Goal: Task Accomplishment & Management: Complete application form

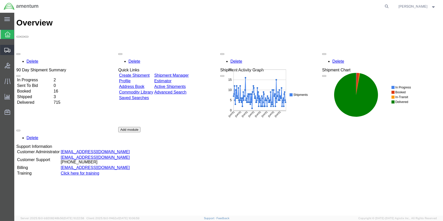
click at [0, 0] on span "Create Shipment" at bounding box center [0, 0] width 0 height 0
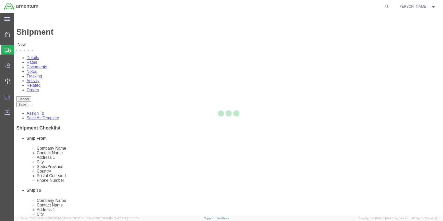
select select
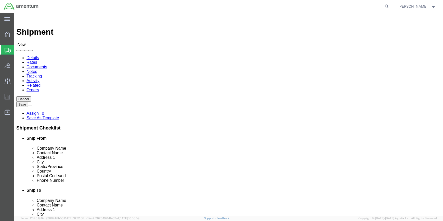
type input "WSA"
select select "49914"
select select "[GEOGRAPHIC_DATA]"
drag, startPoint x: 87, startPoint y: 105, endPoint x: 55, endPoint y: 103, distance: 31.7
click div
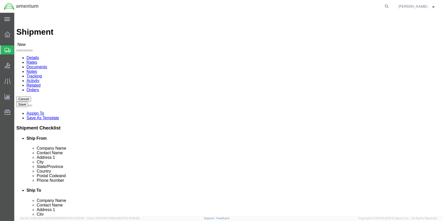
type input "[PERSON_NAME]"
click input "text"
type input "[PHONE_NUMBER]"
drag, startPoint x: 93, startPoint y: 183, endPoint x: 63, endPoint y: 181, distance: 29.6
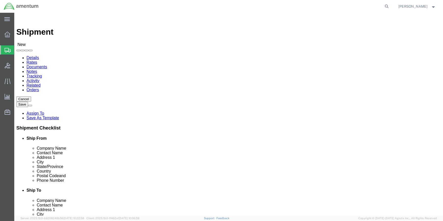
click input "text"
type input "[PERSON_NAME][EMAIL_ADDRESS][PERSON_NAME][DOMAIN_NAME]"
type input "p"
click input "text"
click input "495 LAKE MIRROOR"
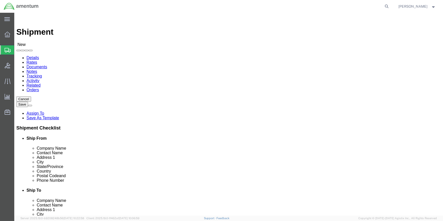
drag, startPoint x: 272, startPoint y: 115, endPoint x: 276, endPoint y: 112, distance: 4.9
click input "495 LAKE MIRROR"
type input "495 LAKE MIRRORRD"
click input "text"
click input "BLDG800"
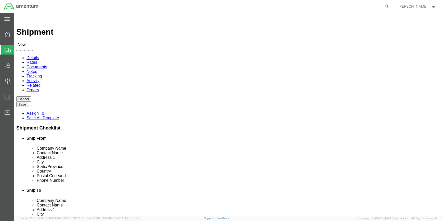
type input "BLDG 800"
click input "495 LAKE MIRRORRD"
type input "[STREET_ADDRESS]"
click input "text"
type input "[GEOGRAPHIC_DATA]"
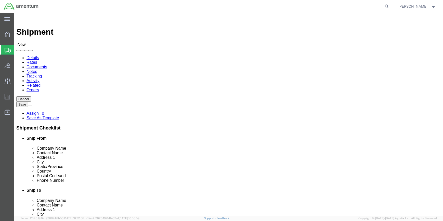
click label "Email"
click input "Postal Code"
type input "30349"
click input "text"
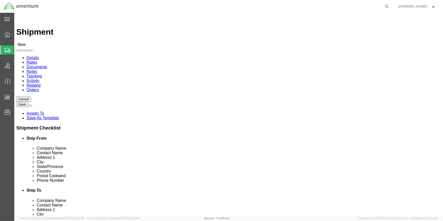
type input "[PHONE_NUMBER]"
click input "text"
type input "CORE RETURN REF CBP0044362"
click input "BLDG 800"
type input "BLDG 800G"
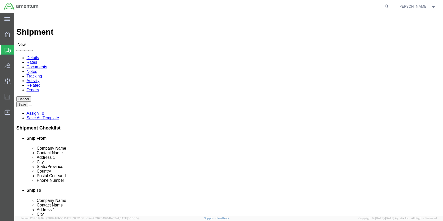
click input "text"
type input "PRECISION"
click p "- PRECISION ACCESSORIES & INSTRUMENTS - ([PERSON_NAME]) [STREET_ADDRESS] , 12:0…"
select select "GA"
type input "PRECISION ACCESSORIES & INSTRUMENTS-CORES"
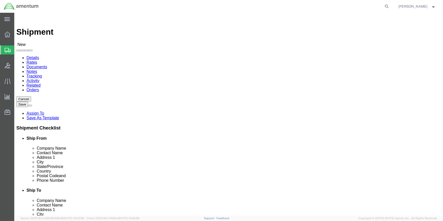
click label
click input "checkbox"
checkbox input "true"
drag, startPoint x: 225, startPoint y: 104, endPoint x: 288, endPoint y: 106, distance: 62.5
click input "CORE RETURN REF CBP0044362"
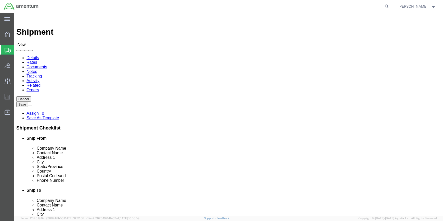
type input "[PERSON_NAME]"
type input "CORE RETURN REF CBP-0044362"
click input "BLDG 800G"
type input "WAREHOUSE 302-CORES"
click input "[STREET_ADDRESS]"
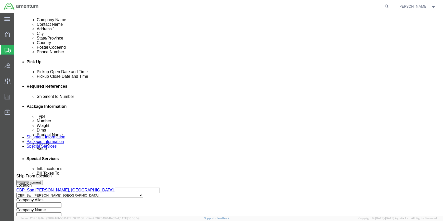
scroll to position [232, 0]
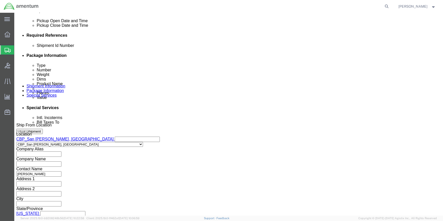
type input "[STREET_ADDRESS]"
drag, startPoint x: 296, startPoint y: 65, endPoint x: 241, endPoint y: 73, distance: 55.5
click button "Add reference"
click select "Select Account Type Activity ID Airline Appointment Number ASN Batch Request # …"
select select "CUSTREF"
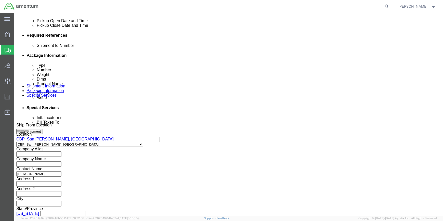
click select "Select Account Type Activity ID Airline Appointment Number ASN Batch Request # …"
drag, startPoint x: 183, startPoint y: 81, endPoint x: 189, endPoint y: 81, distance: 5.4
click input "text"
type input "CORE RETURN REF CBP-0044362"
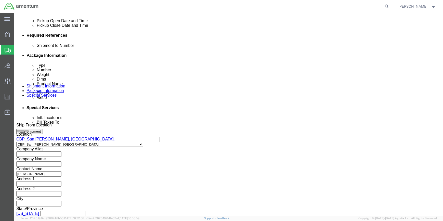
click button "Add reference"
click input "text"
type input "CBP"
click button "Add reference"
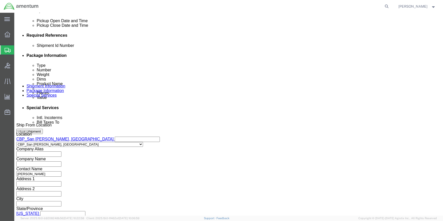
click select "Select Account Type Activity ID Airline Appointment Number ASN Batch Request # …"
select select "PROJNUM"
click select "Select Account Type Activity ID Airline Appointment Number ASN Batch Request # …"
click input "text"
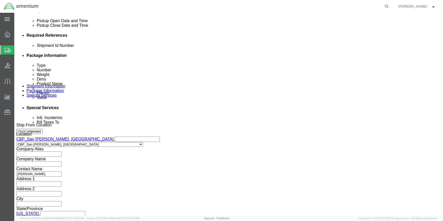
type input "6118.03.03.2219.000.WSA.0000"
click button "Continue"
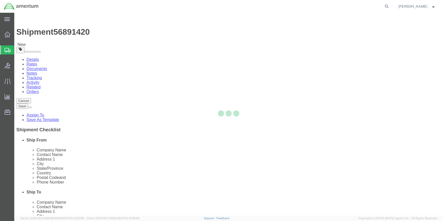
select select "CBOX"
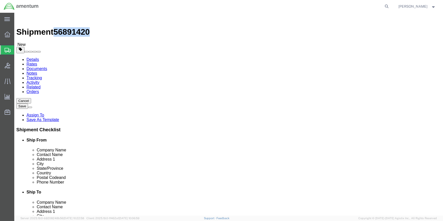
drag, startPoint x: 45, startPoint y: 5, endPoint x: 70, endPoint y: 6, distance: 24.5
click div "Shipment 56891420 New"
drag, startPoint x: 70, startPoint y: 6, endPoint x: 66, endPoint y: 6, distance: 3.9
copy span "56891420"
click div "Shipment Information Package Information Special Services"
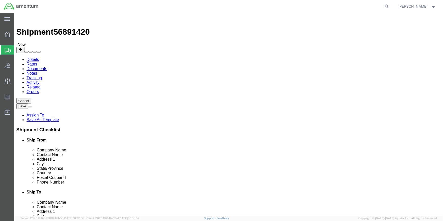
click icon
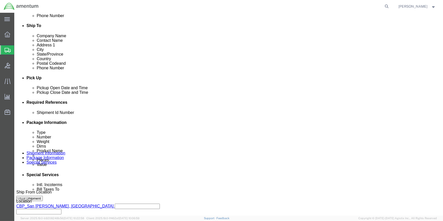
scroll to position [244, 0]
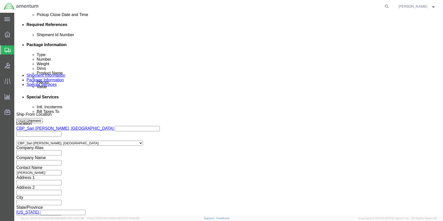
paste input "56891420"
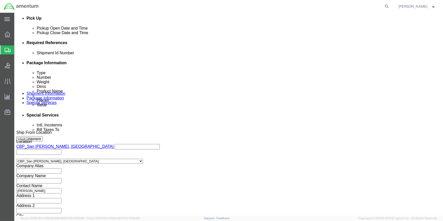
scroll to position [232, 0]
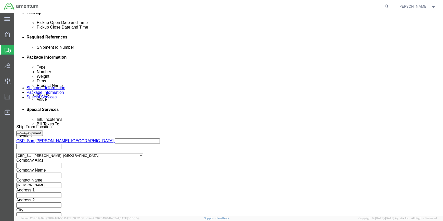
type input "56891420"
drag, startPoint x: 316, startPoint y: 194, endPoint x: 222, endPoint y: 140, distance: 108.7
click button "Continue"
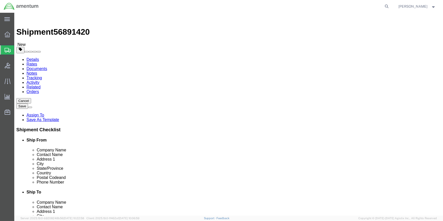
click input "text"
type input "18"
type input "12"
click input "0.00"
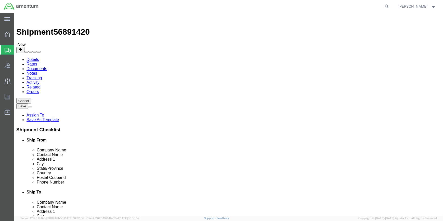
type input "0"
type input "11.5"
click link "Add Content"
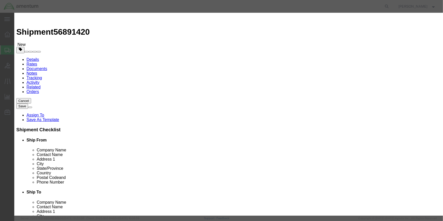
drag, startPoint x: 156, startPoint y: 36, endPoint x: 169, endPoint y: 37, distance: 12.2
click input "text"
type input "EFIS DISPLAY"
type input "1"
type input "5000"
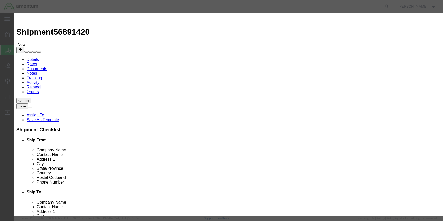
click input "text"
type input "1937"
click button "Save & Close"
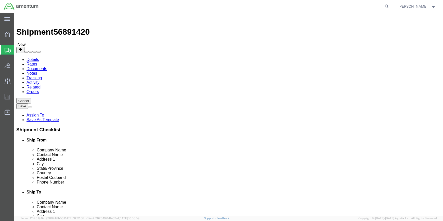
scroll to position [19, 0]
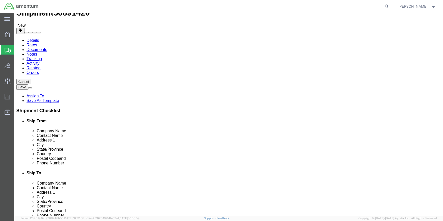
drag, startPoint x: 23, startPoint y: 32, endPoint x: 80, endPoint y: 61, distance: 63.6
click icon
click div
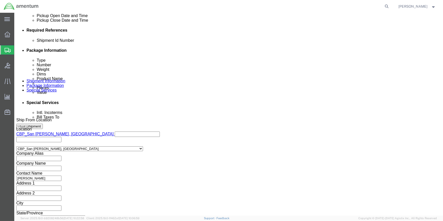
scroll to position [244, 0]
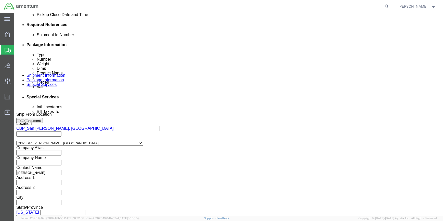
click button "Rate Shipment"
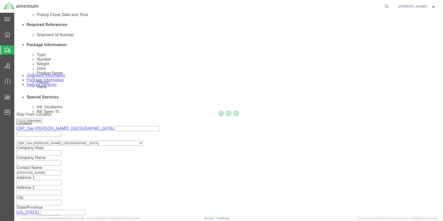
select select "49914"
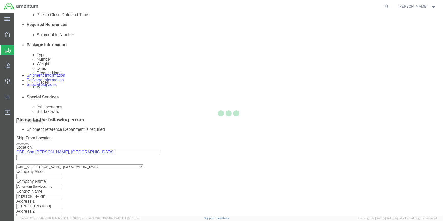
scroll to position [265, 0]
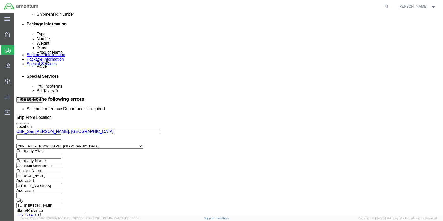
drag, startPoint x: 43, startPoint y: 5, endPoint x: 69, endPoint y: 7, distance: 26.4
click span "56891420"
drag, startPoint x: 68, startPoint y: 7, endPoint x: 60, endPoint y: 7, distance: 7.1
copy span "56891420"
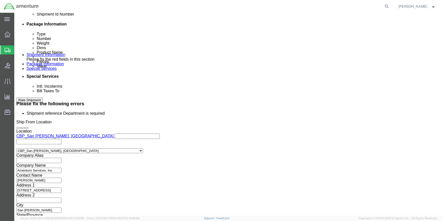
click link "Shipment Information"
click icon
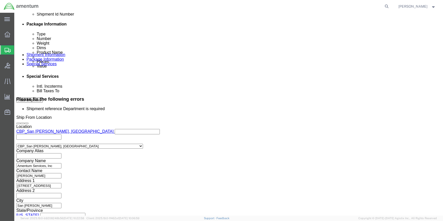
click input "56891420"
type input "5"
paste input "56891420"
type input "56891420"
click input "text"
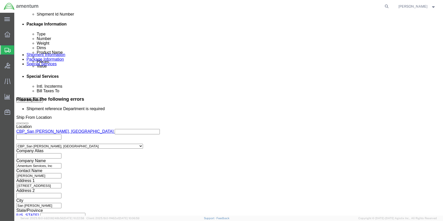
type input "CBP"
click input "CBP"
type input "C"
click div "CORE RETURN REF CBP-0044362"
click button "Continue"
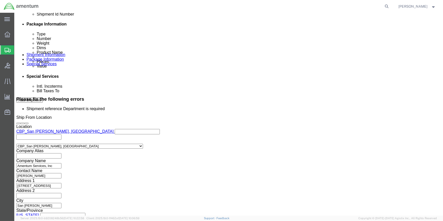
scroll to position [11, 0]
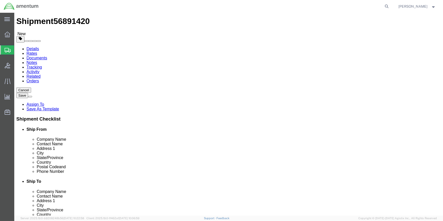
click button "Rate Shipment"
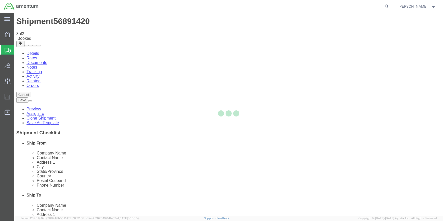
scroll to position [0, 0]
